Goal: Task Accomplishment & Management: Use online tool/utility

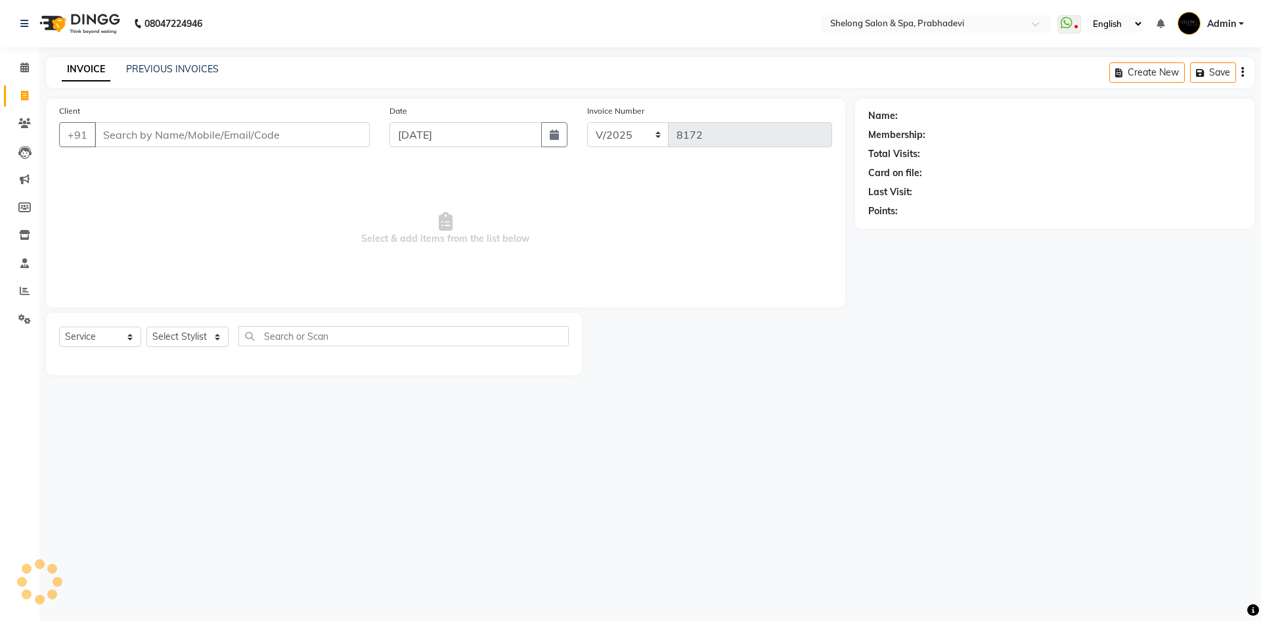
select select "service"
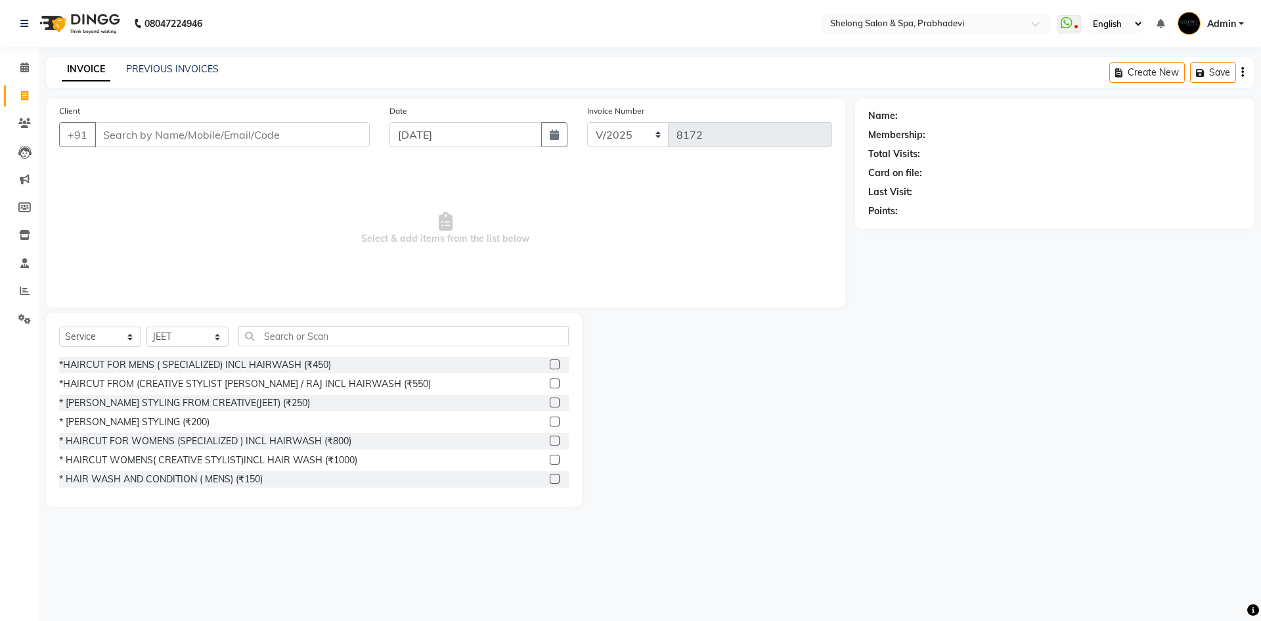
click at [860, 168] on div "Name: Membership: Total Visits: Card on file: Last Visit: Points:" at bounding box center [1054, 164] width 399 height 130
click at [208, 329] on select "Select Stylist ( [PERSON_NAME] ) ( [PERSON_NAME] ) [PERSON_NAME] fojdur [PERSON…" at bounding box center [188, 337] width 82 height 20
select select "47990"
click at [147, 327] on select "Select Stylist ( [PERSON_NAME] ) ( [PERSON_NAME] ) [PERSON_NAME] fojdur [PERSON…" at bounding box center [188, 337] width 82 height 20
click at [165, 425] on div "* [PERSON_NAME] STYLING (₹200)" at bounding box center [134, 422] width 150 height 14
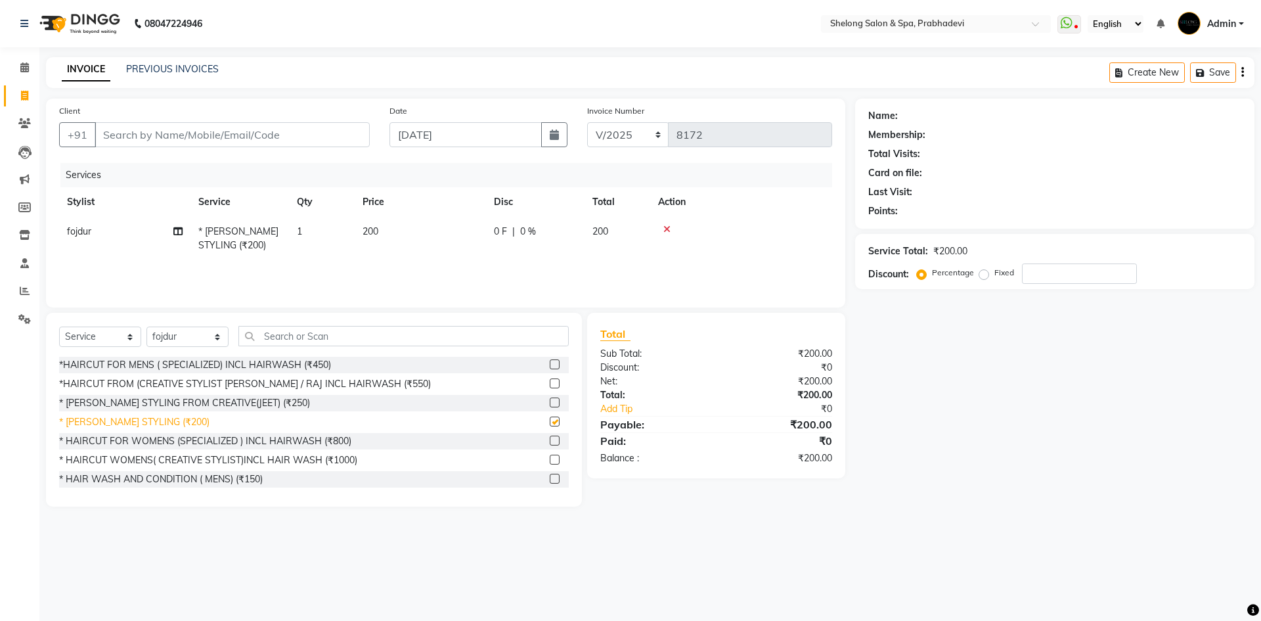
checkbox input "false"
click at [235, 129] on input "Client" at bounding box center [232, 134] width 275 height 25
type input "9"
type input "0"
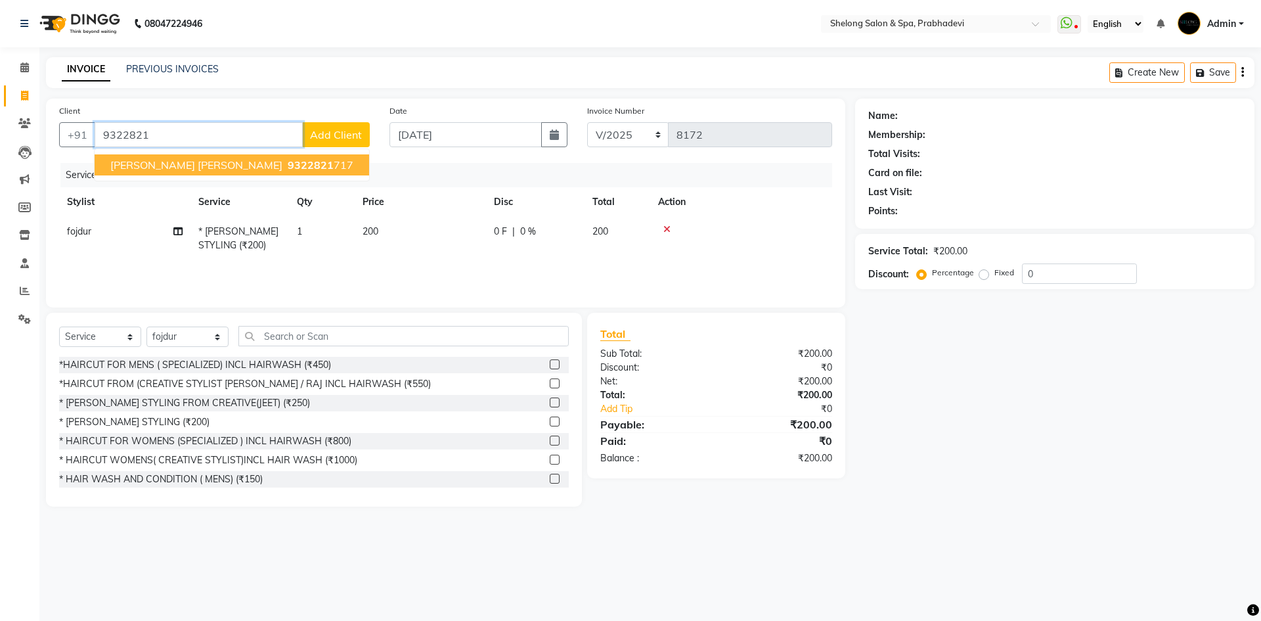
click at [194, 175] on ngb-typeahead-window "[PERSON_NAME] [PERSON_NAME] 9322821 717" at bounding box center [232, 164] width 276 height 33
click at [188, 158] on button "[PERSON_NAME] [PERSON_NAME] 9322821 717" at bounding box center [232, 164] width 275 height 21
type input "9322821717"
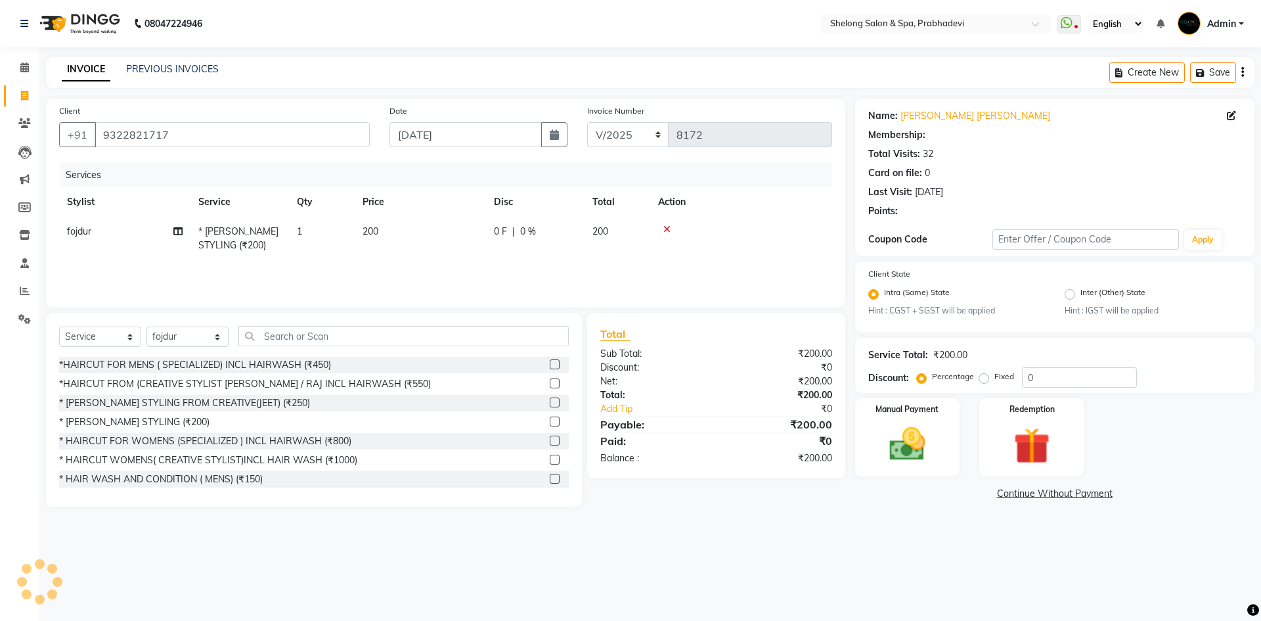
type input "20"
select select "2: Object"
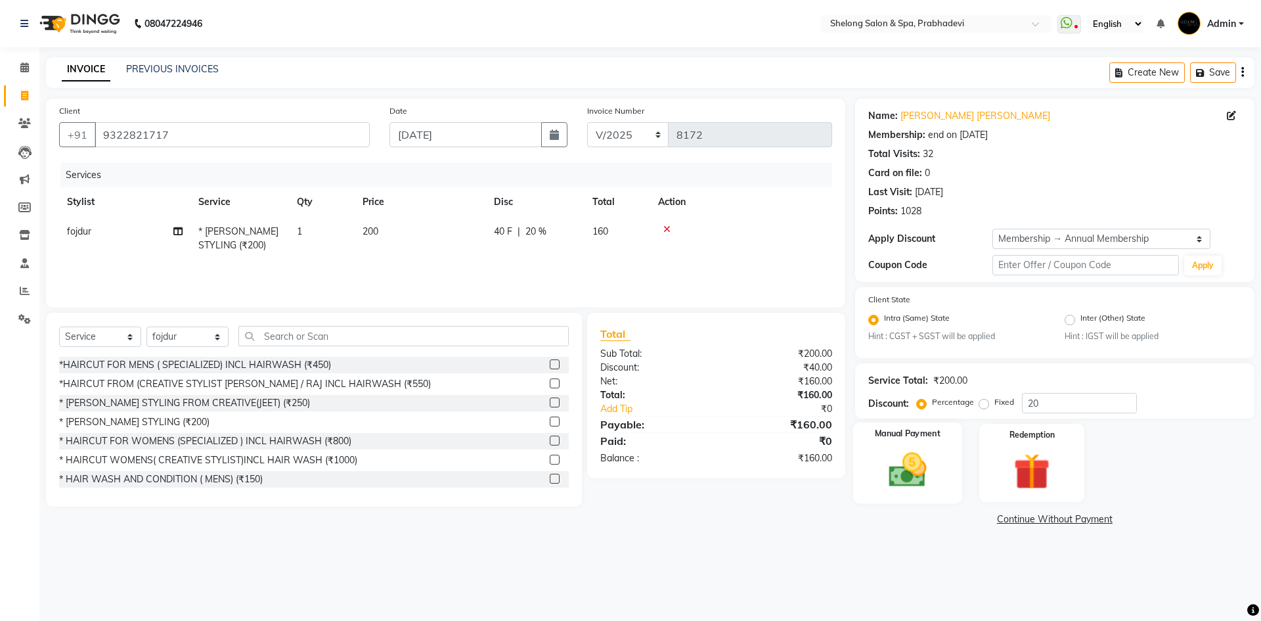
click at [936, 475] on img at bounding box center [907, 470] width 61 height 43
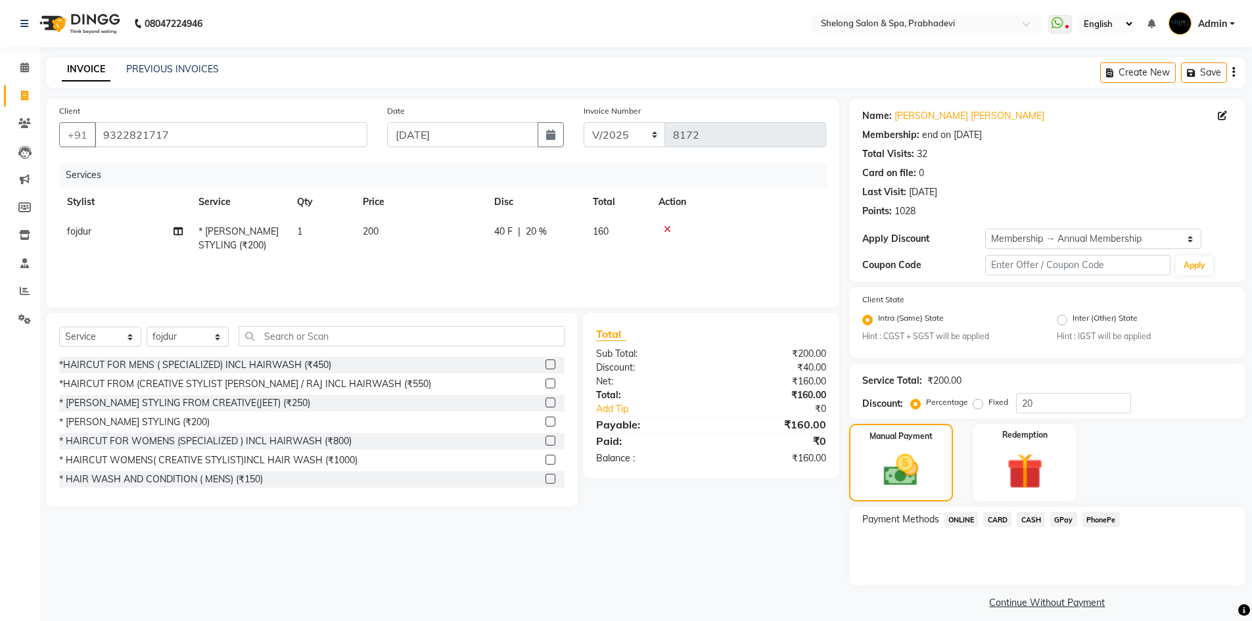
click at [1068, 522] on span "GPay" at bounding box center [1063, 519] width 27 height 15
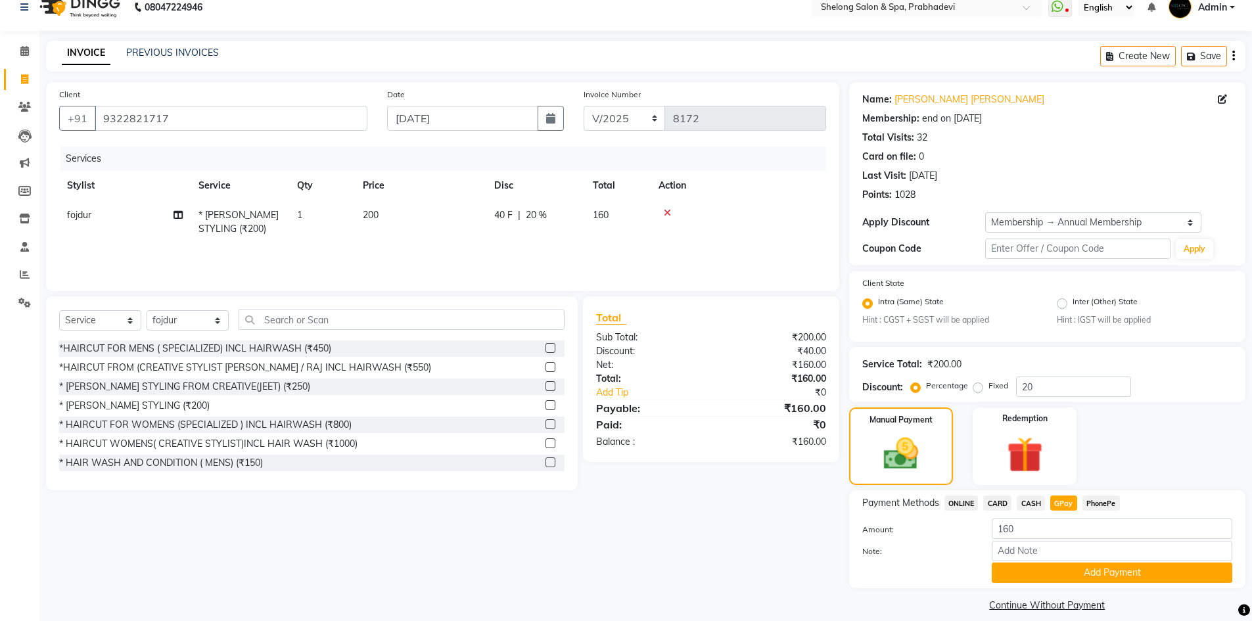
scroll to position [30, 0]
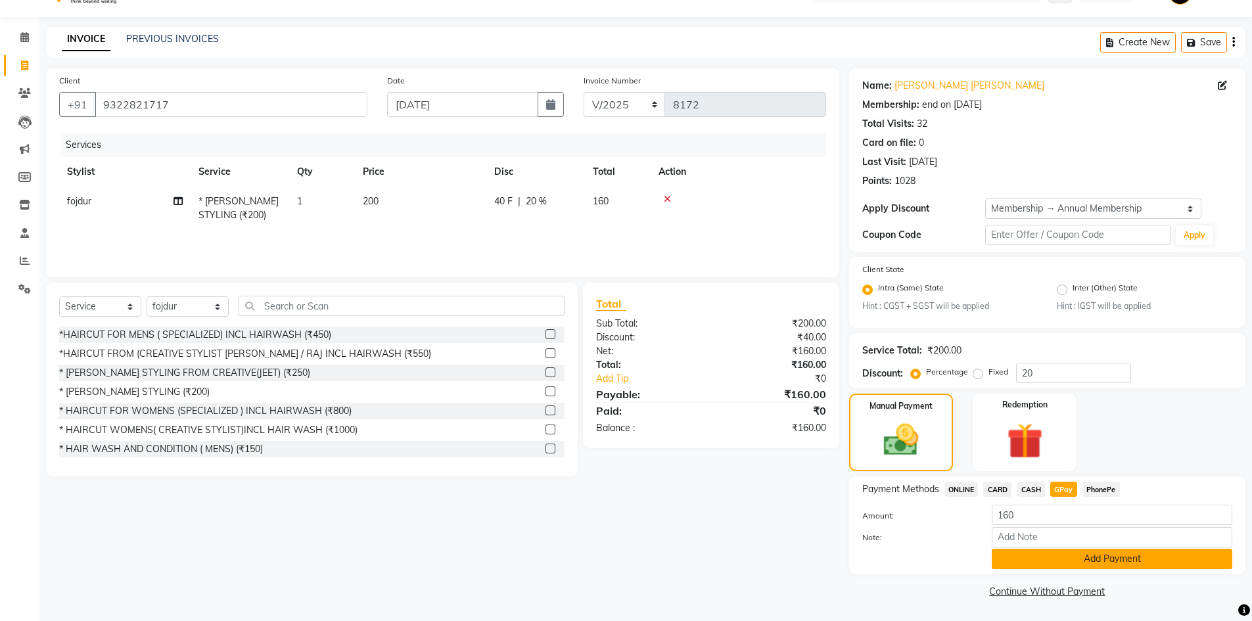
click at [1075, 560] on button "Add Payment" at bounding box center [1111, 559] width 240 height 20
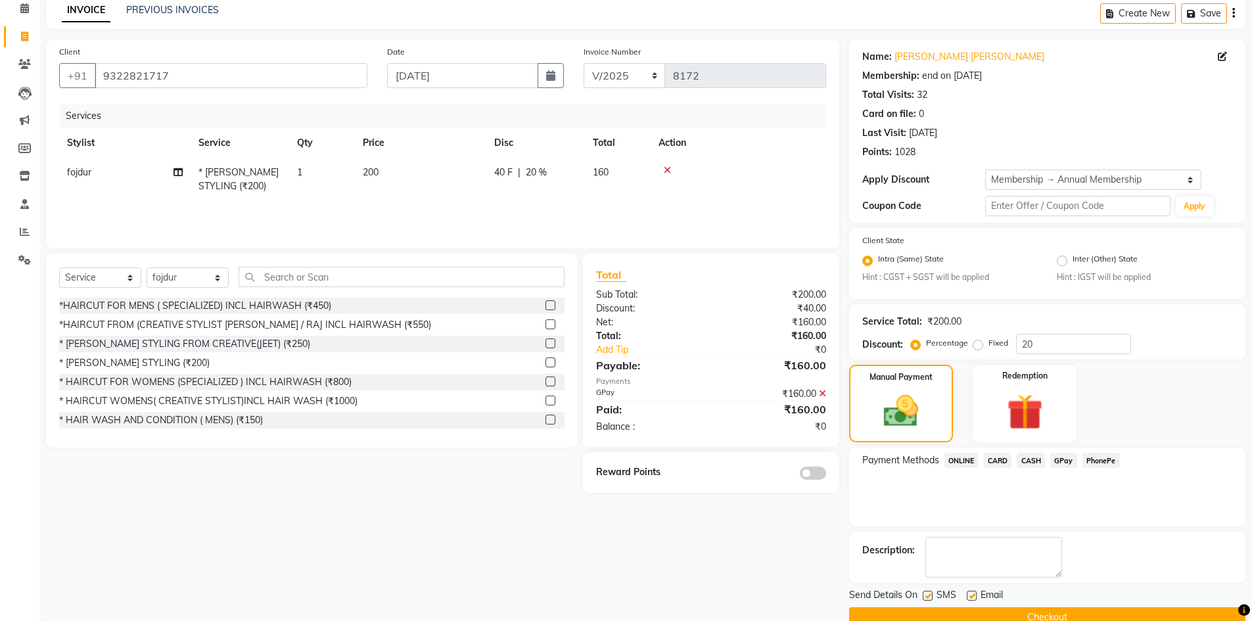
scroll to position [85, 0]
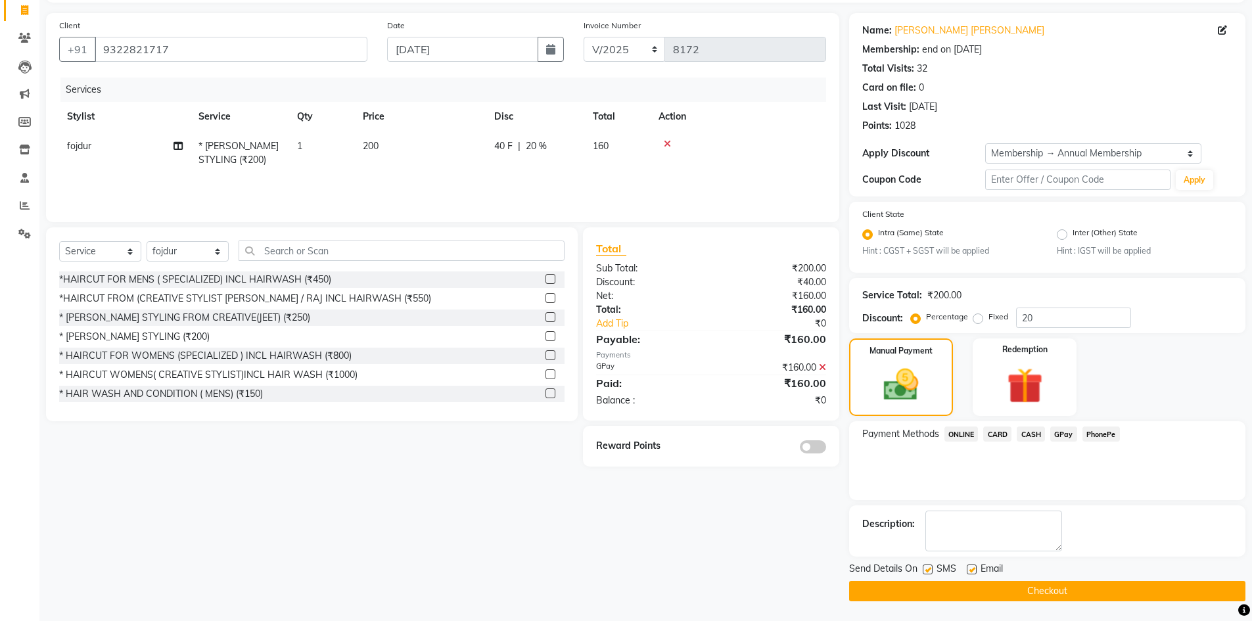
click at [825, 440] on label at bounding box center [813, 446] width 26 height 13
click at [826, 449] on input "checkbox" at bounding box center [826, 449] width 0 height 0
click at [1037, 590] on button "Checkout" at bounding box center [1047, 591] width 396 height 20
